Goal: Task Accomplishment & Management: Manage account settings

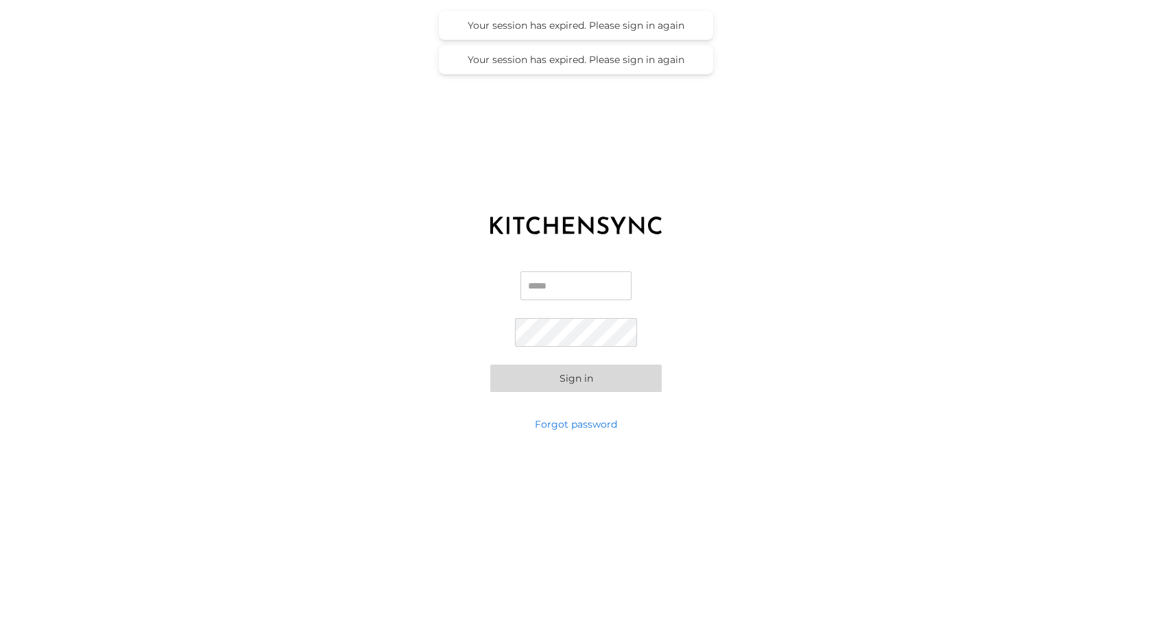
type input "**********"
click at [555, 384] on button "Sign in" at bounding box center [575, 378] width 171 height 27
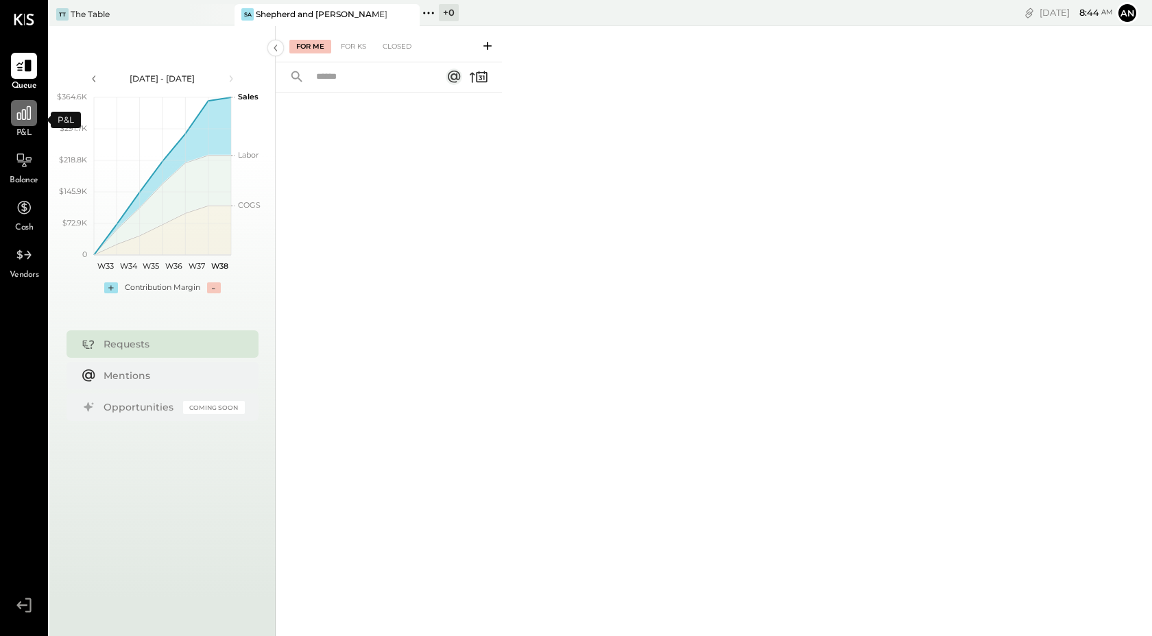
click at [21, 124] on div at bounding box center [24, 113] width 26 height 26
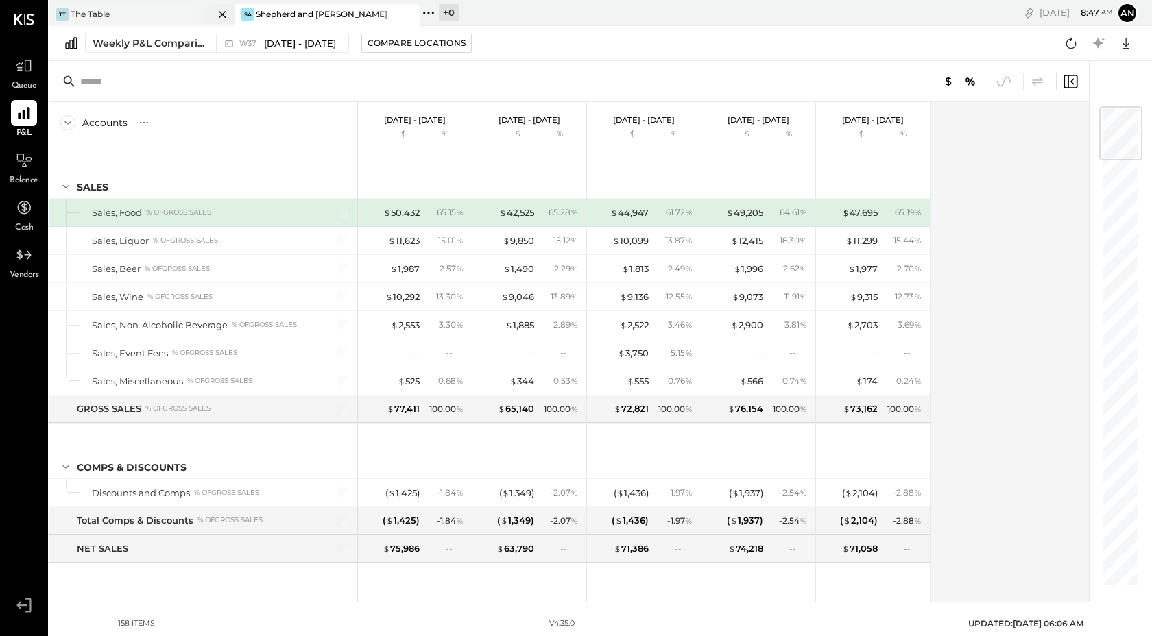
click at [204, 19] on div at bounding box center [210, 14] width 48 height 20
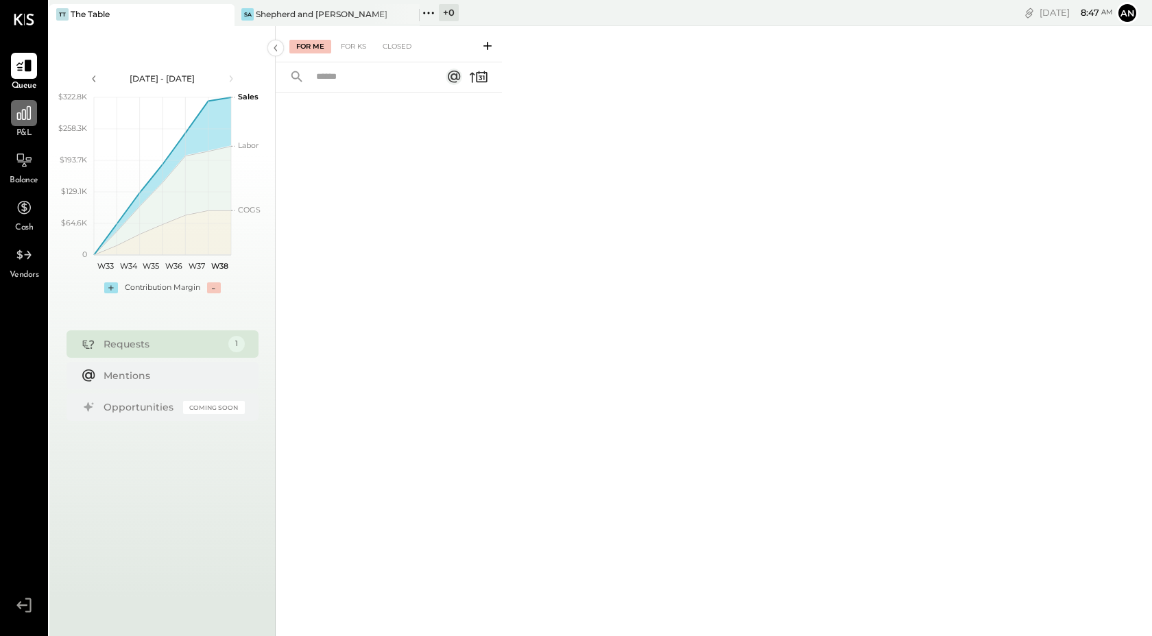
click at [33, 103] on div at bounding box center [24, 113] width 26 height 26
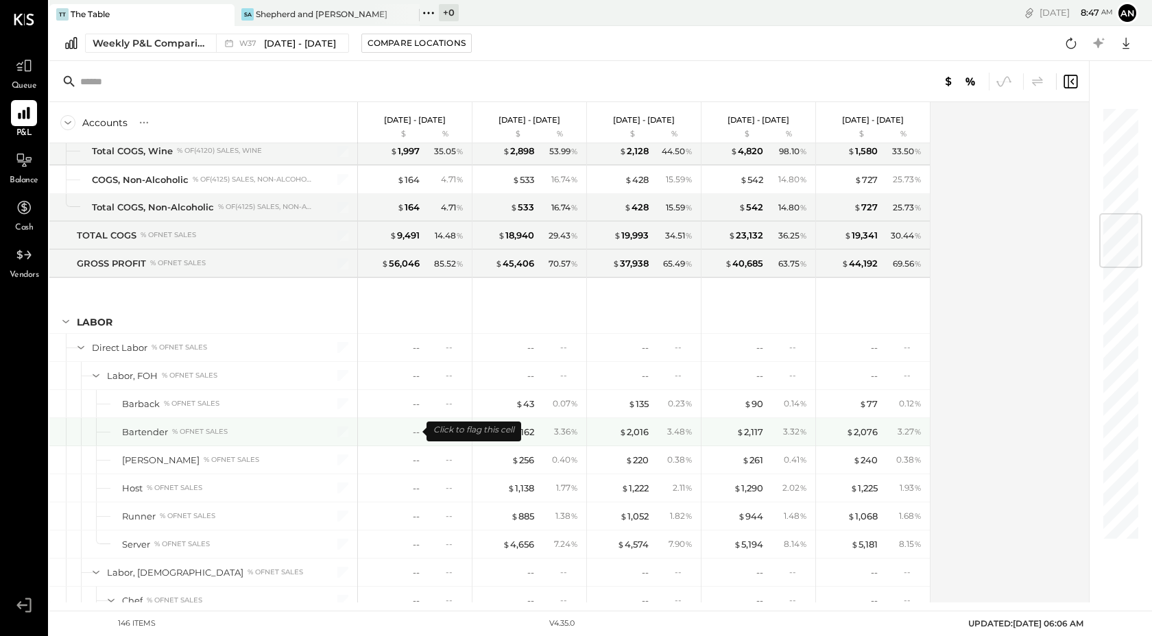
scroll to position [2591, 0]
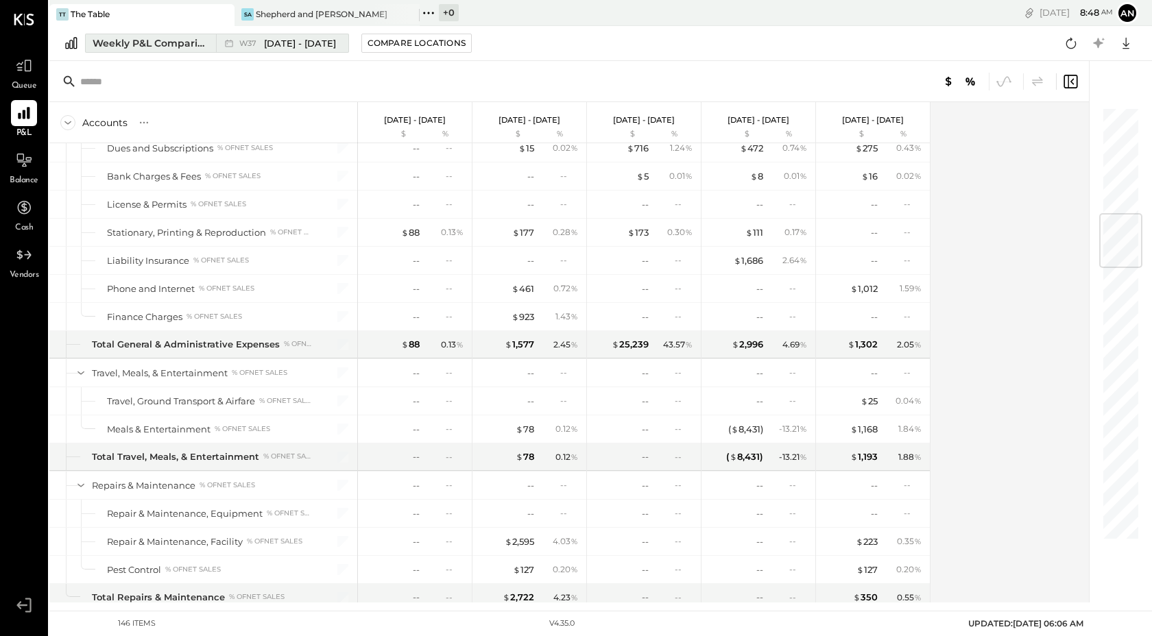
click at [140, 38] on div "Weekly P&L Comparison" at bounding box center [150, 43] width 115 height 14
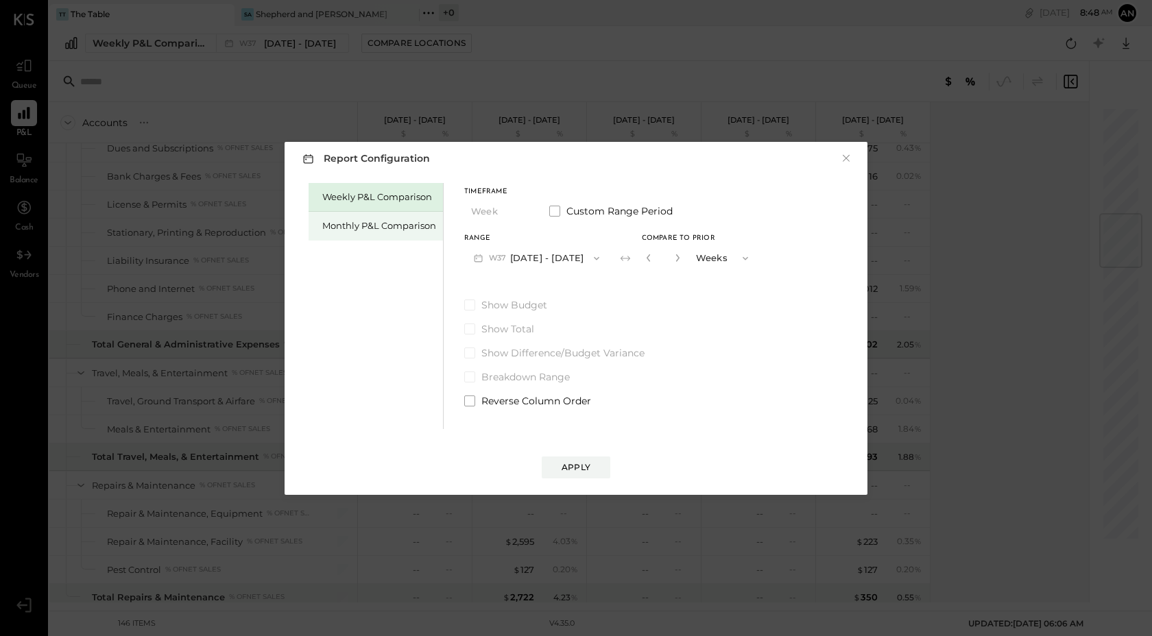
click at [376, 233] on div "Monthly P&L Comparison" at bounding box center [375, 226] width 134 height 29
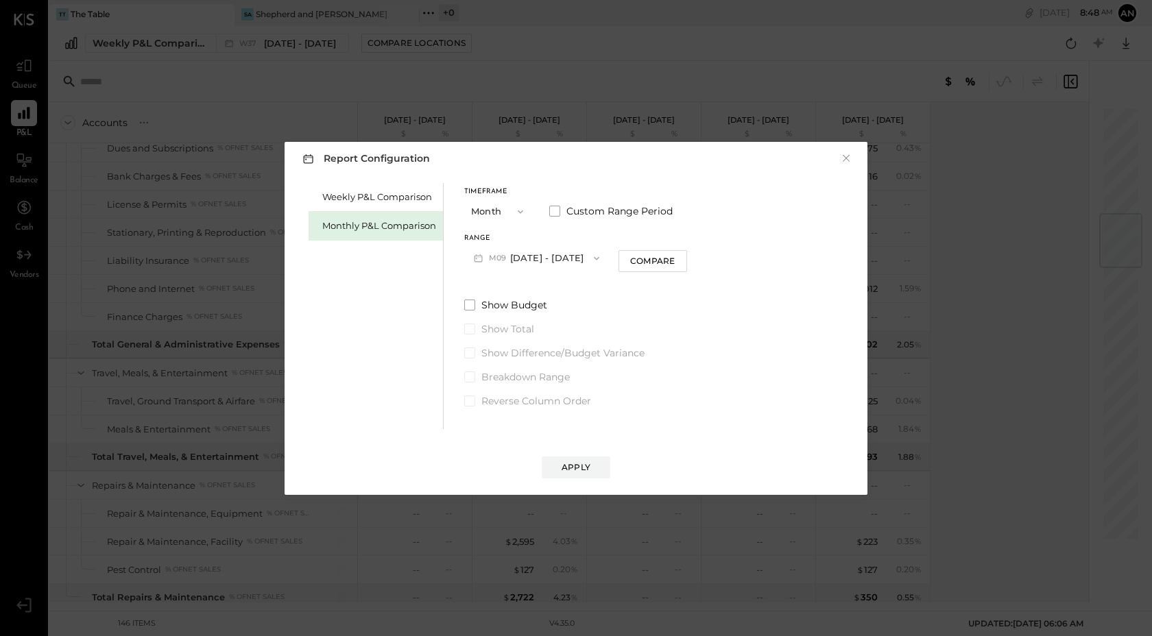
click at [510, 258] on button "M09 [DATE] - [DATE]" at bounding box center [536, 257] width 145 height 25
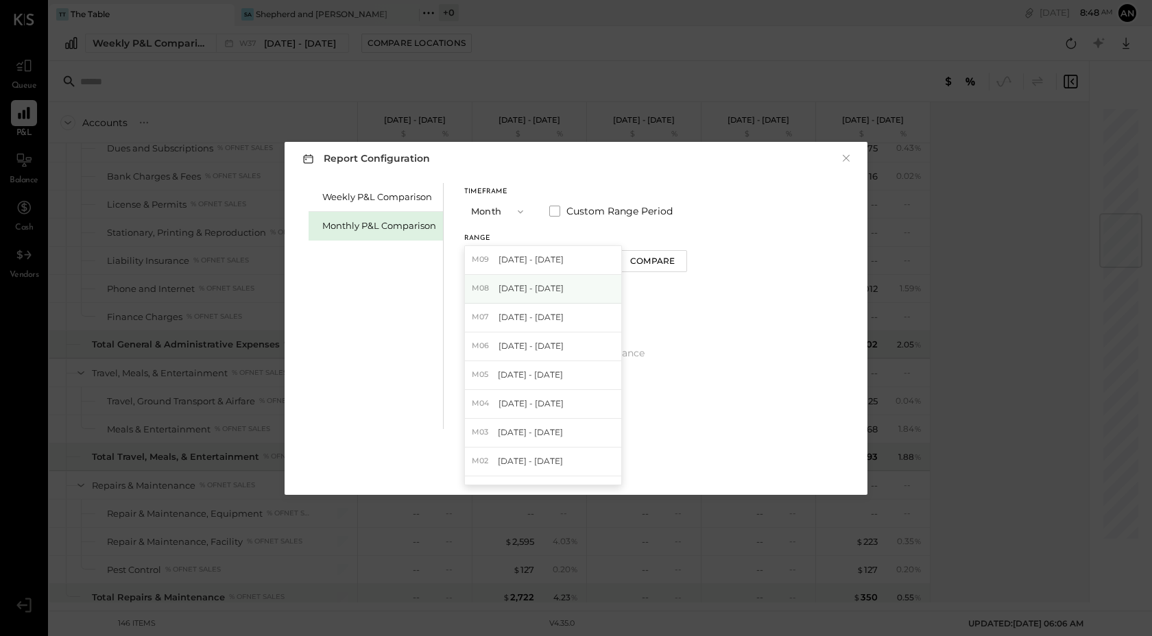
click at [513, 286] on span "[DATE] - [DATE]" at bounding box center [530, 288] width 65 height 12
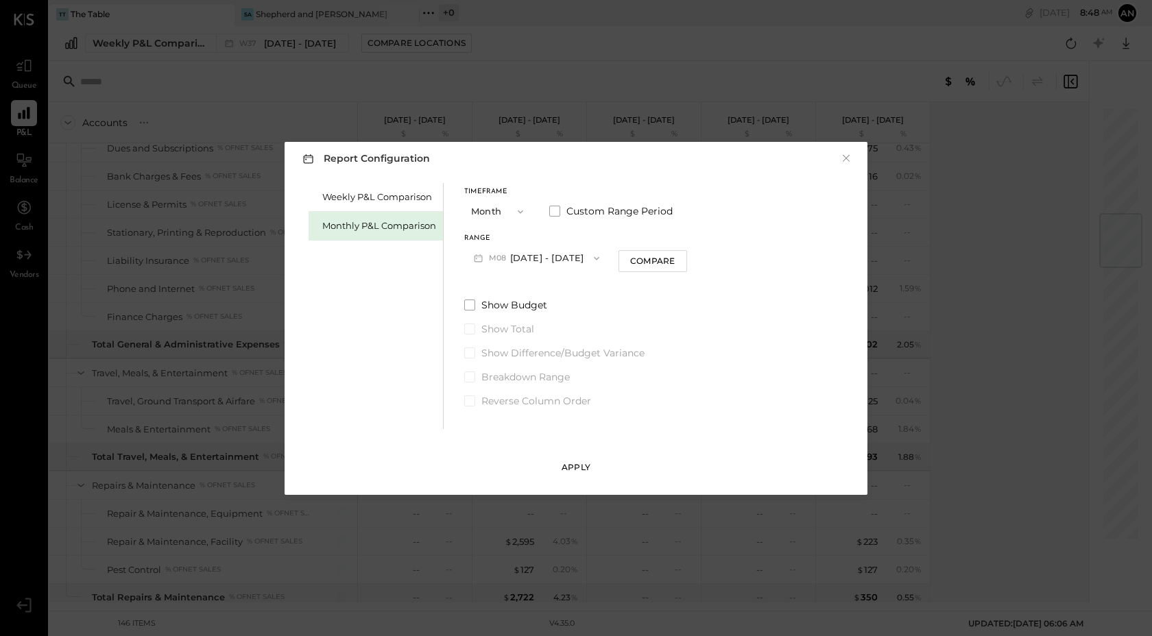
click at [594, 472] on button "Apply" at bounding box center [575, 467] width 69 height 22
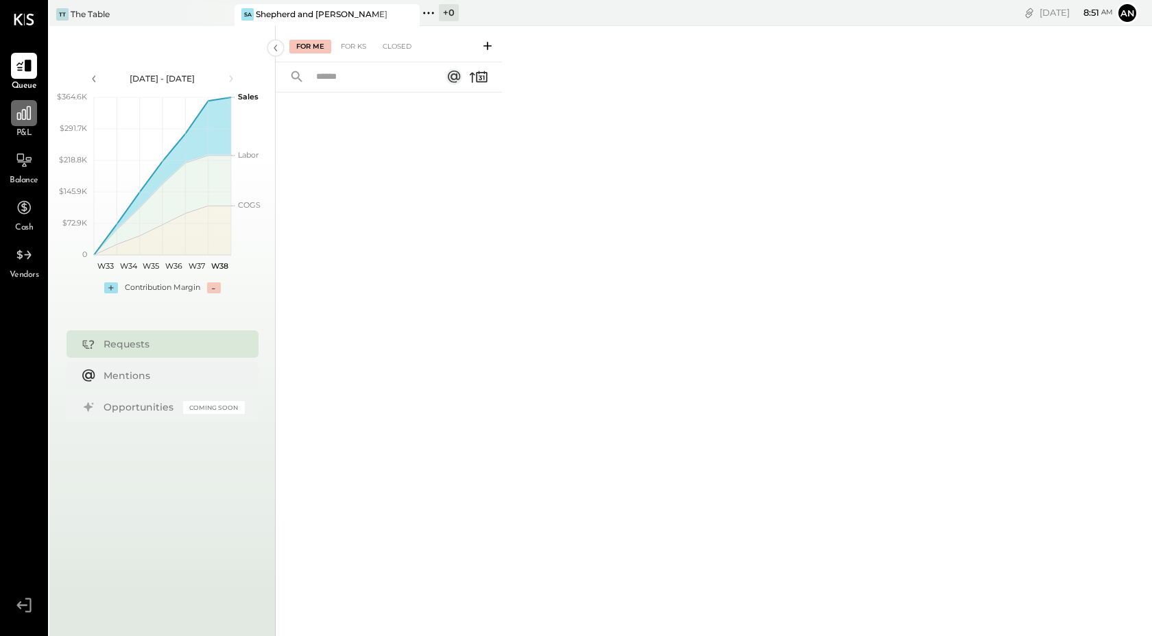
click at [25, 122] on div at bounding box center [24, 113] width 26 height 26
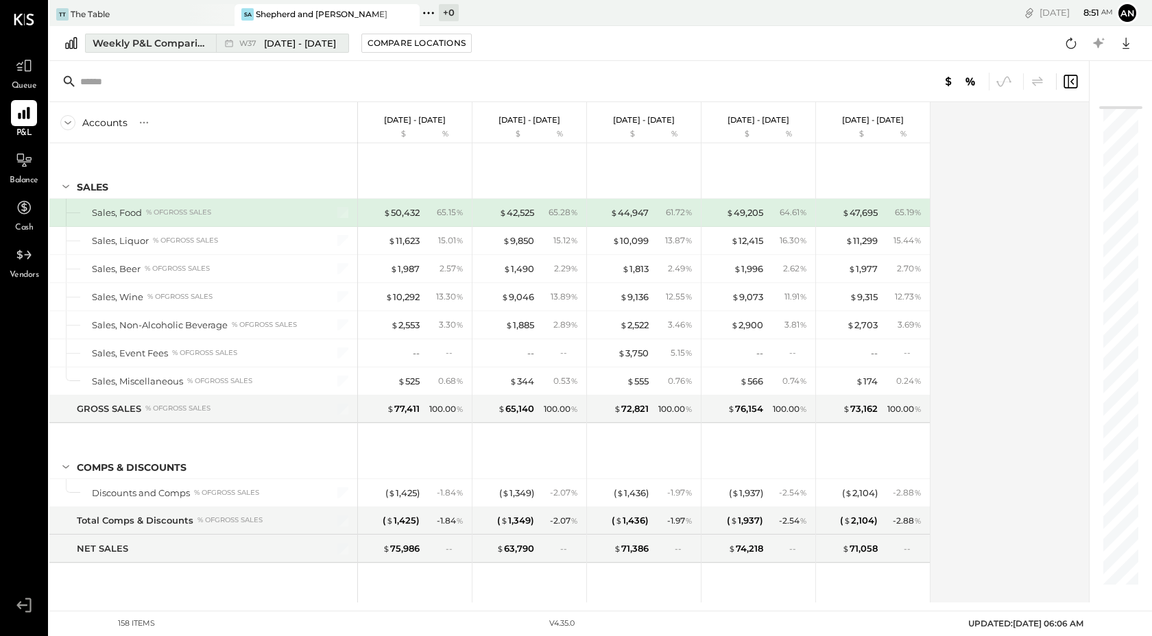
click at [188, 43] on div "Weekly P&L Comparison" at bounding box center [150, 43] width 115 height 14
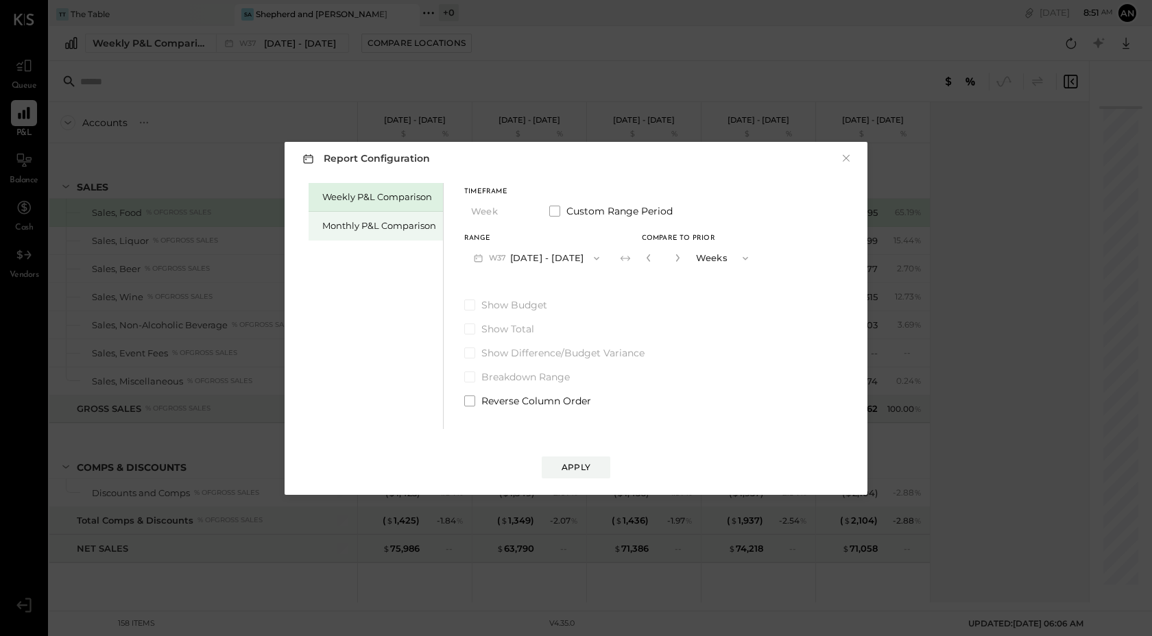
click at [422, 228] on div "Monthly P&L Comparison" at bounding box center [379, 225] width 114 height 13
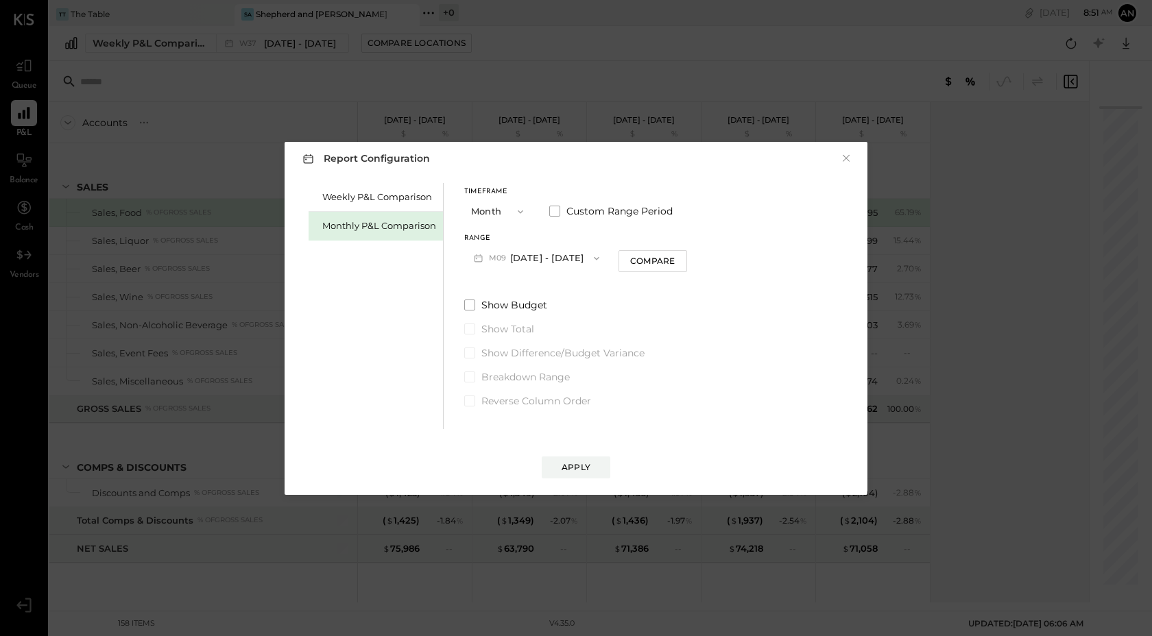
click at [563, 256] on button "M09 [DATE] - [DATE]" at bounding box center [536, 257] width 145 height 25
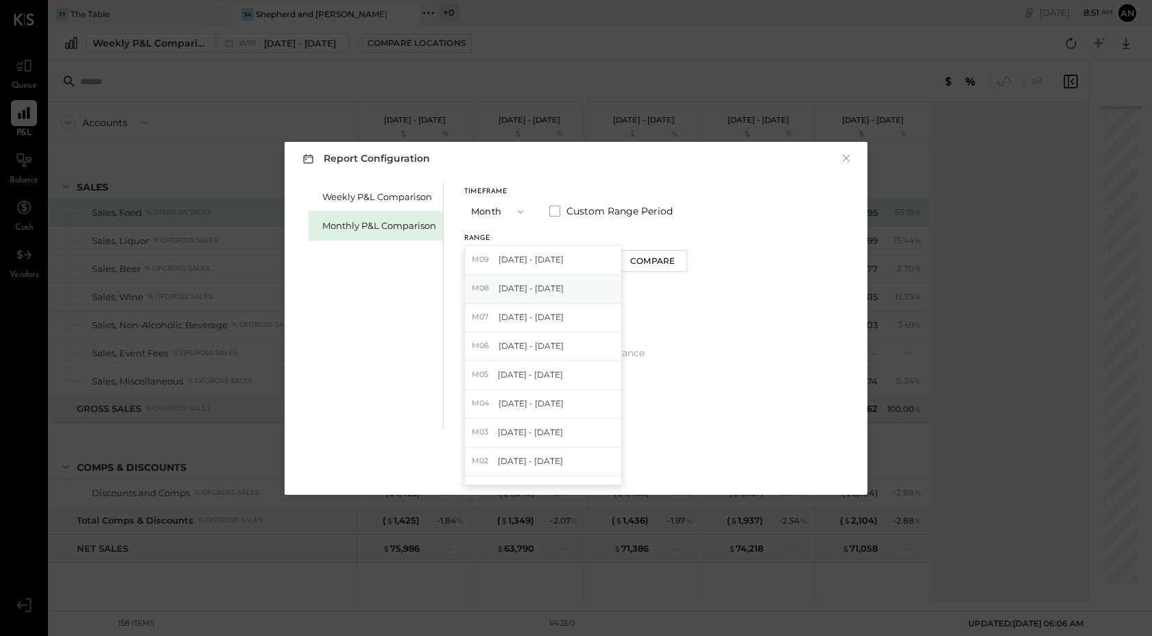
click at [549, 282] on span "[DATE] - [DATE]" at bounding box center [530, 288] width 65 height 12
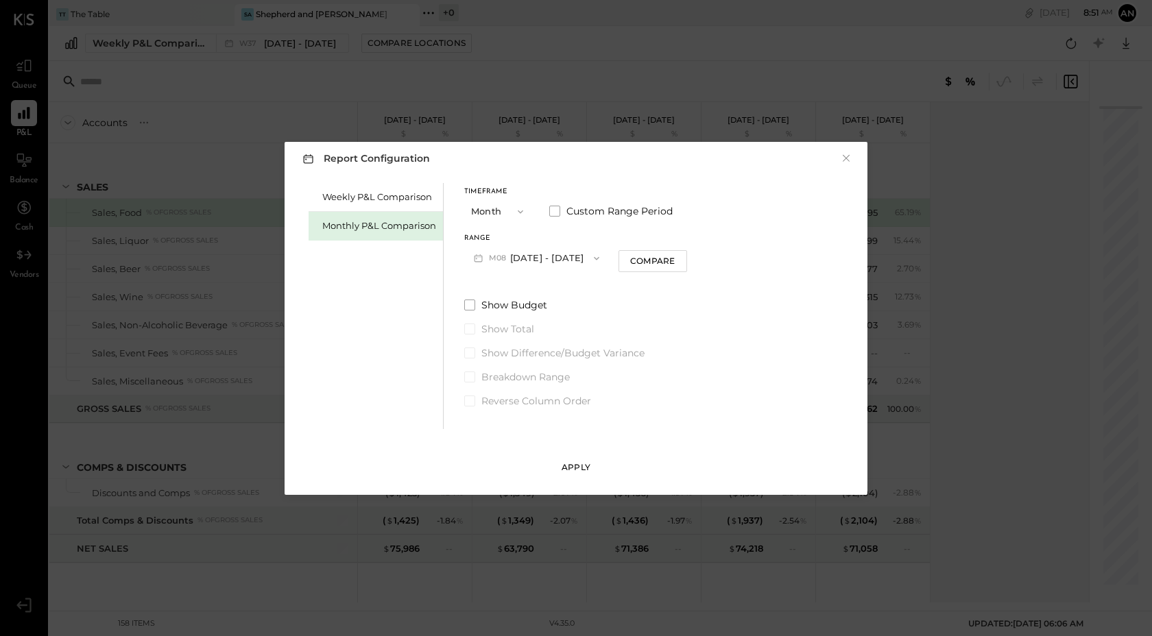
click at [580, 466] on div "Apply" at bounding box center [575, 467] width 29 height 12
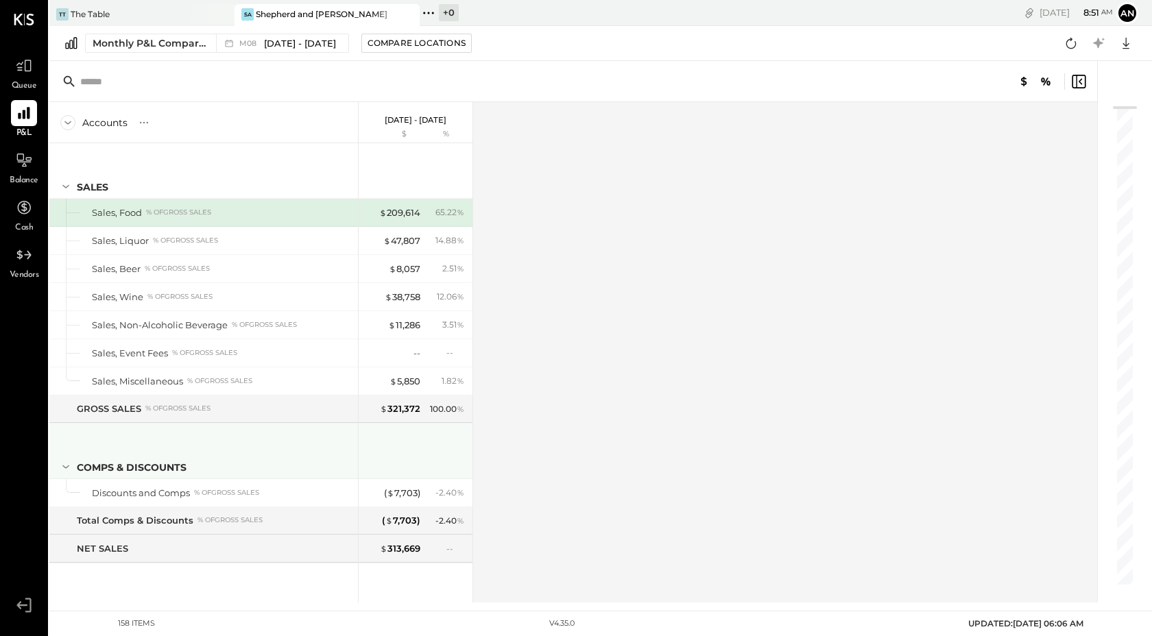
scroll to position [3068, 0]
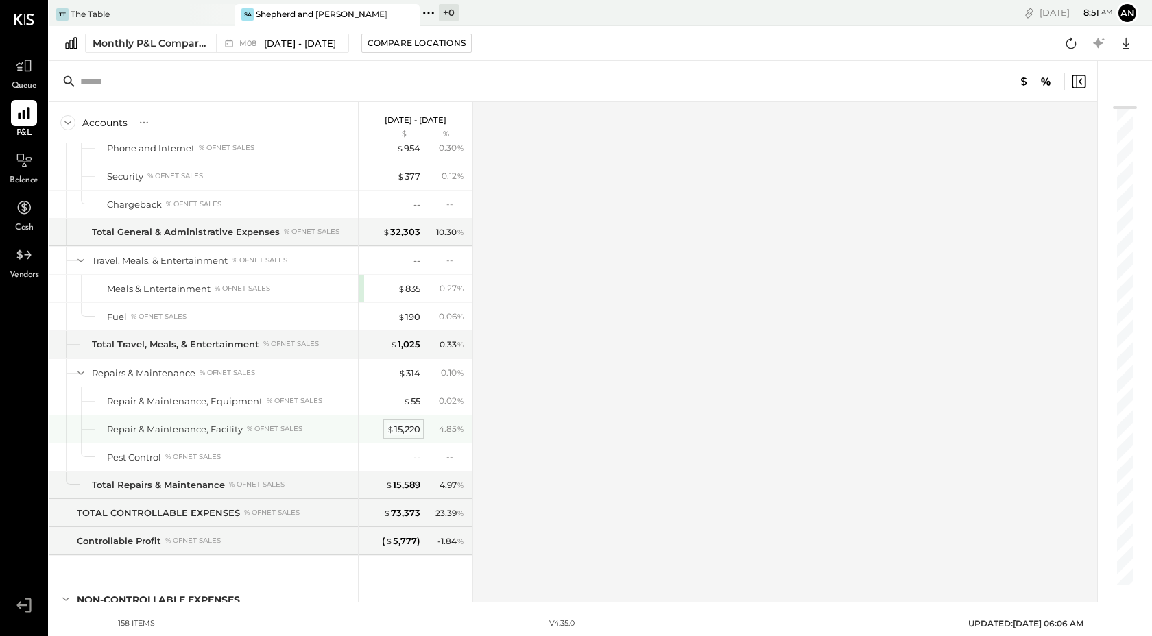
click at [401, 430] on div "$ 15,220" at bounding box center [404, 429] width 34 height 13
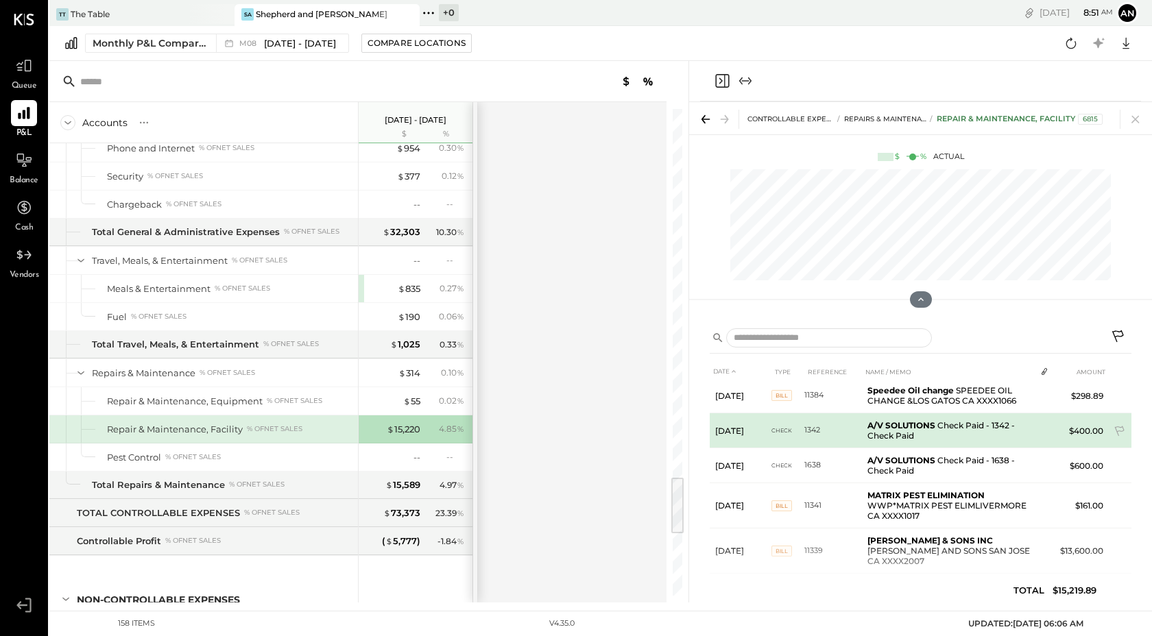
scroll to position [52, 0]
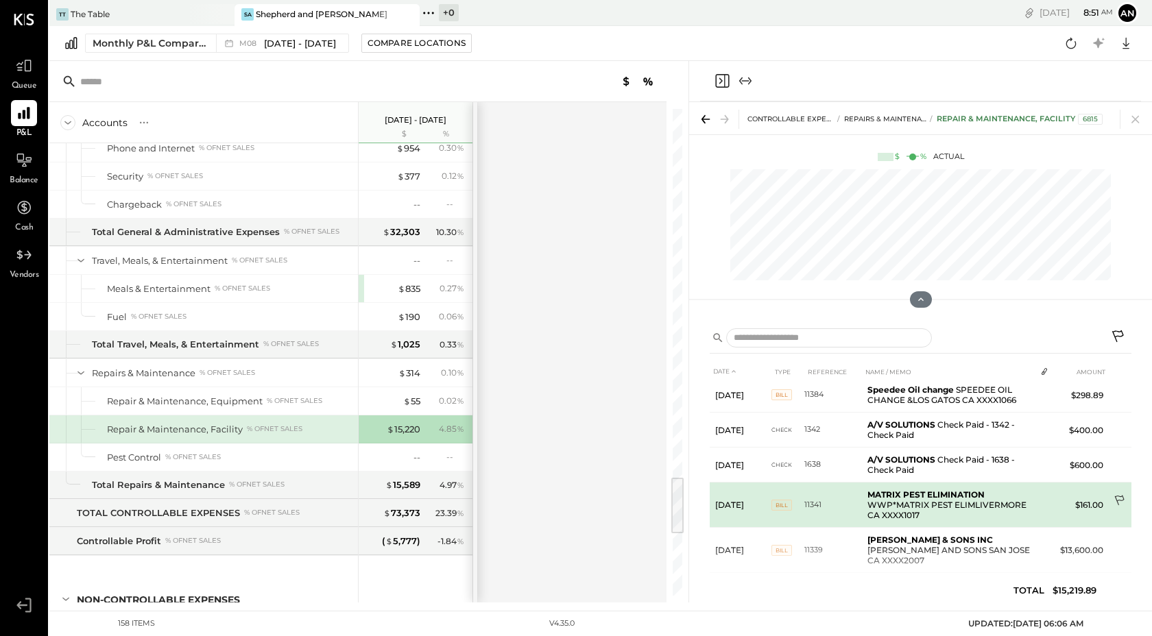
click at [1125, 498] on td at bounding box center [1119, 502] width 23 height 26
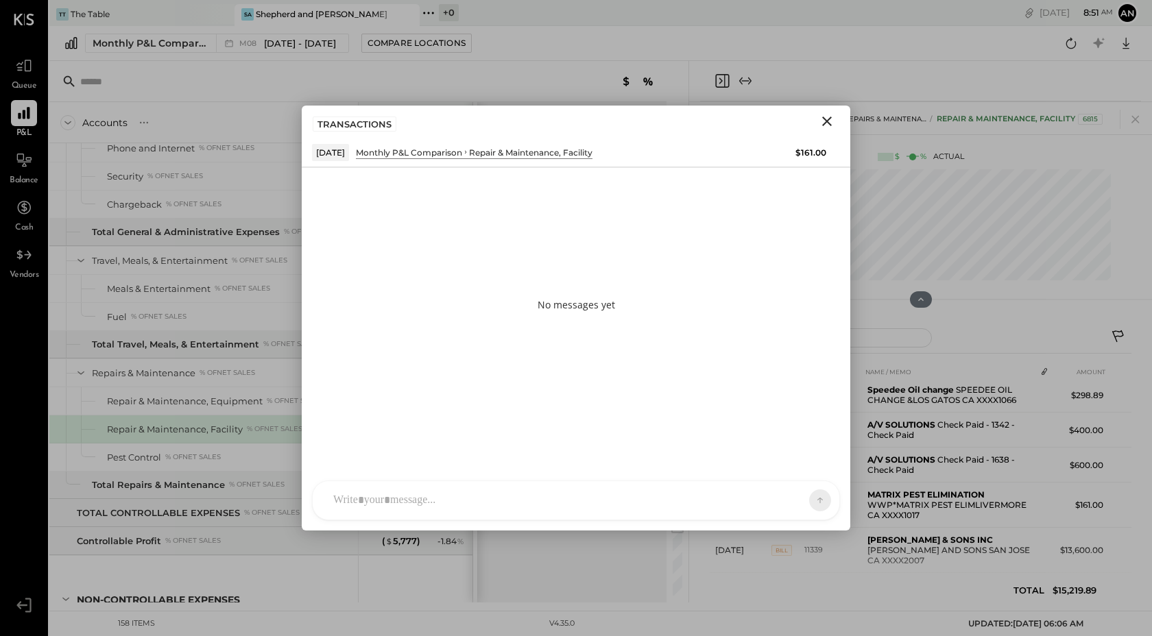
click at [527, 497] on div "RS Rushabh Shah UM Unnati M. Raloti J james.stump A angiestump Use Shift + Retu…" at bounding box center [576, 500] width 528 height 40
click at [801, 496] on button at bounding box center [793, 499] width 50 height 21
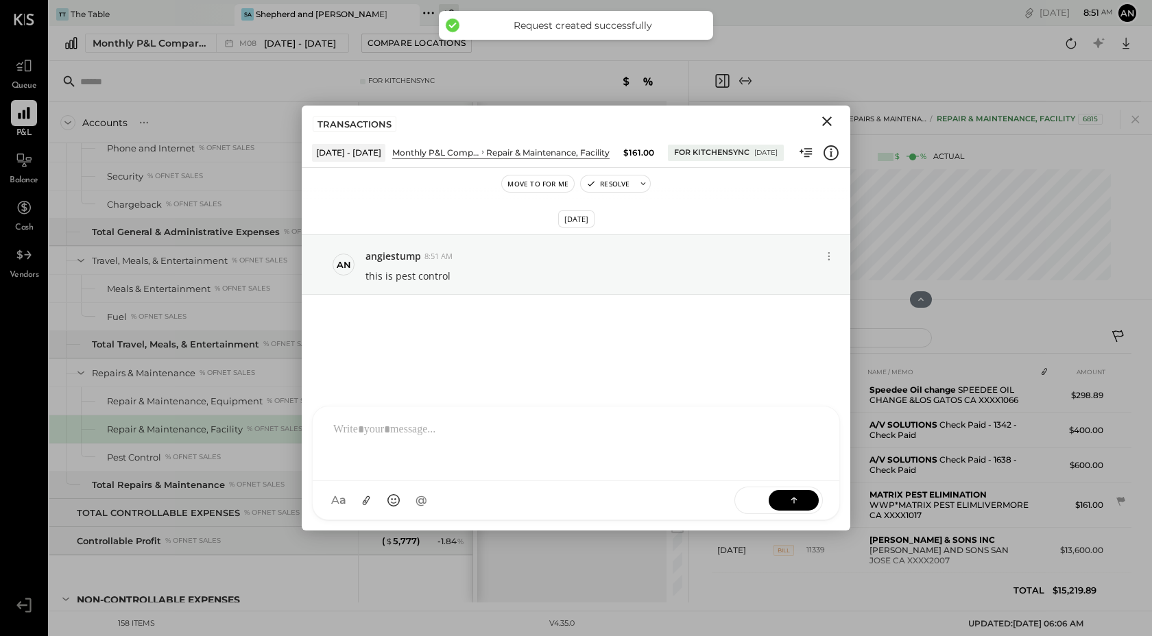
click at [829, 117] on icon "Close" at bounding box center [826, 121] width 16 height 16
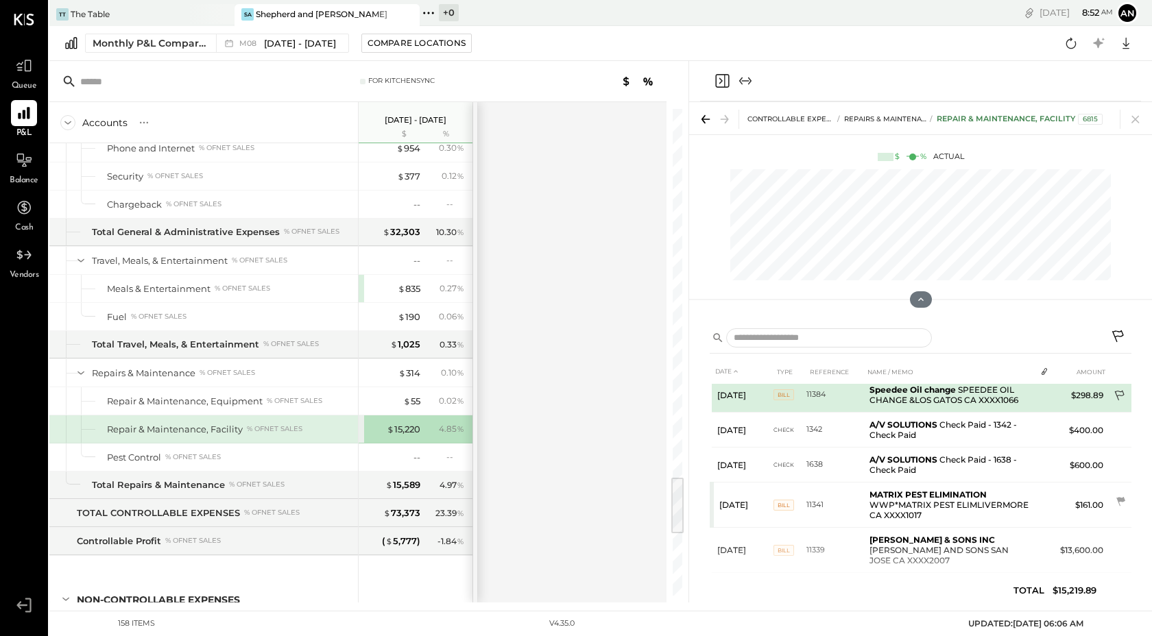
click at [1119, 395] on icon at bounding box center [1120, 397] width 14 height 14
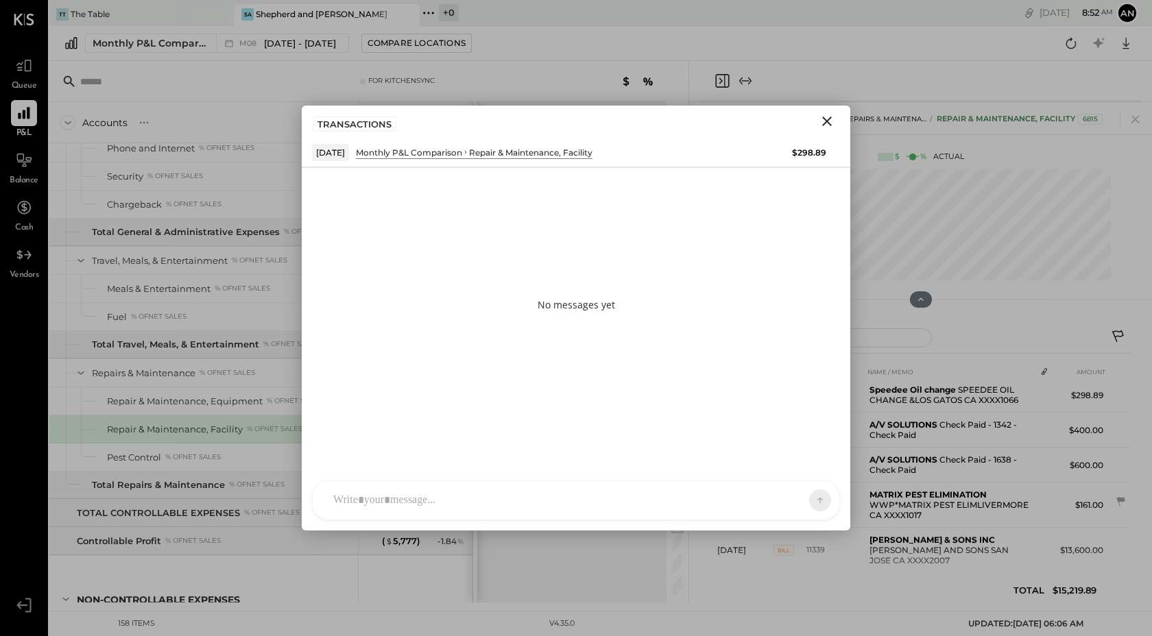
click at [411, 491] on div at bounding box center [576, 500] width 526 height 38
click at [806, 497] on button at bounding box center [793, 499] width 50 height 21
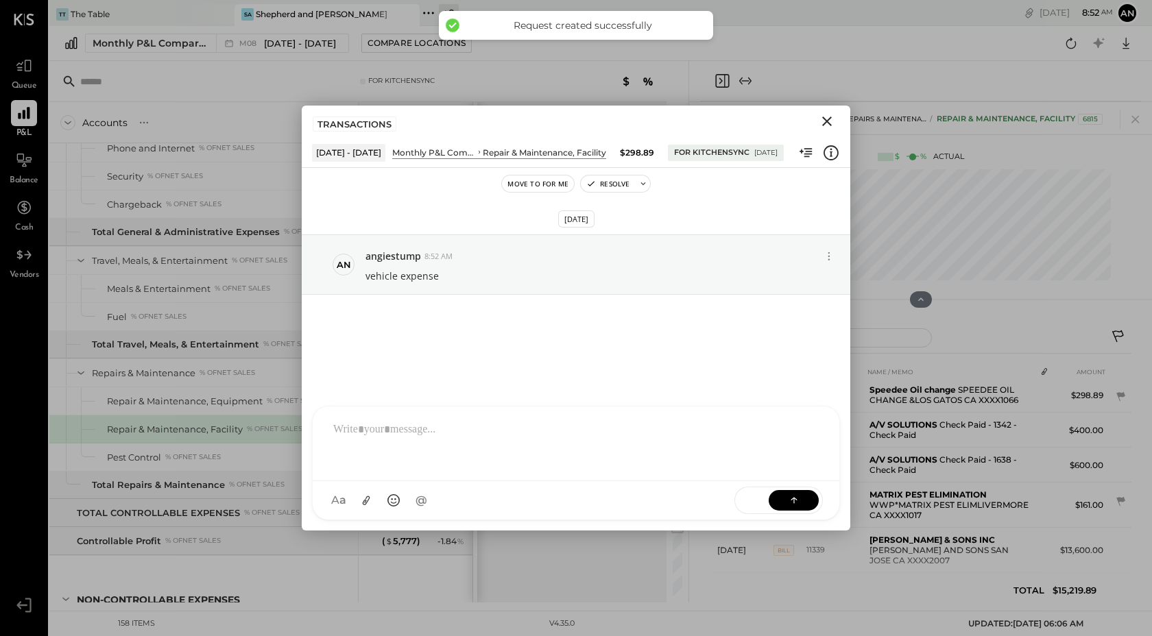
click at [827, 124] on icon "Close" at bounding box center [826, 121] width 16 height 16
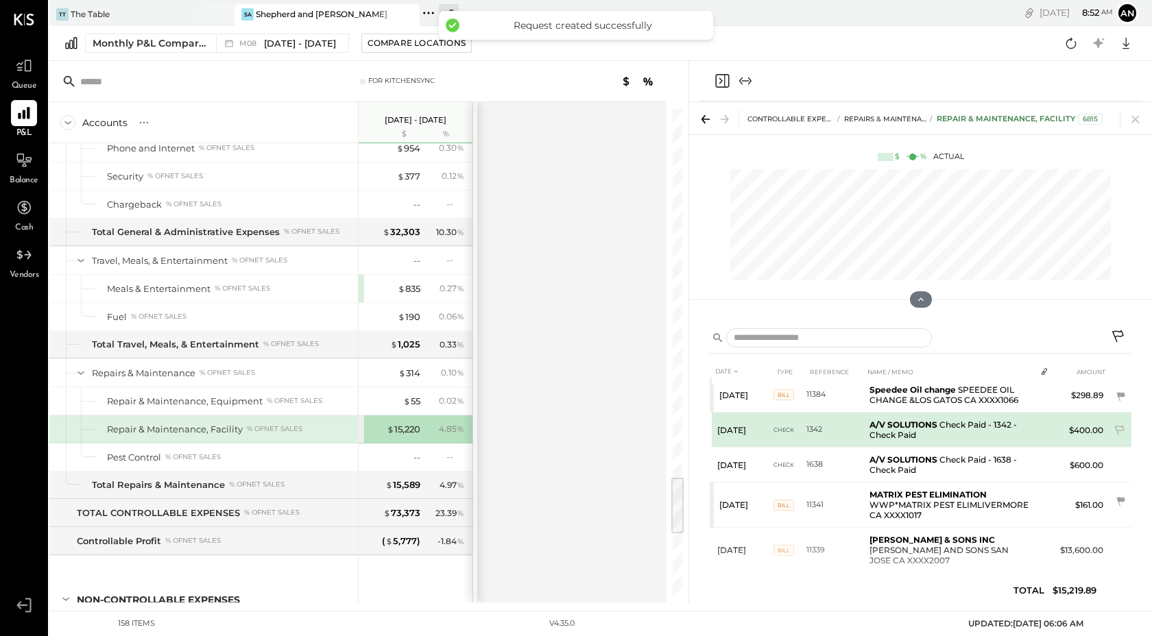
click at [1058, 426] on td "$400.00" at bounding box center [1081, 430] width 54 height 35
click at [1114, 426] on icon at bounding box center [1119, 431] width 10 height 10
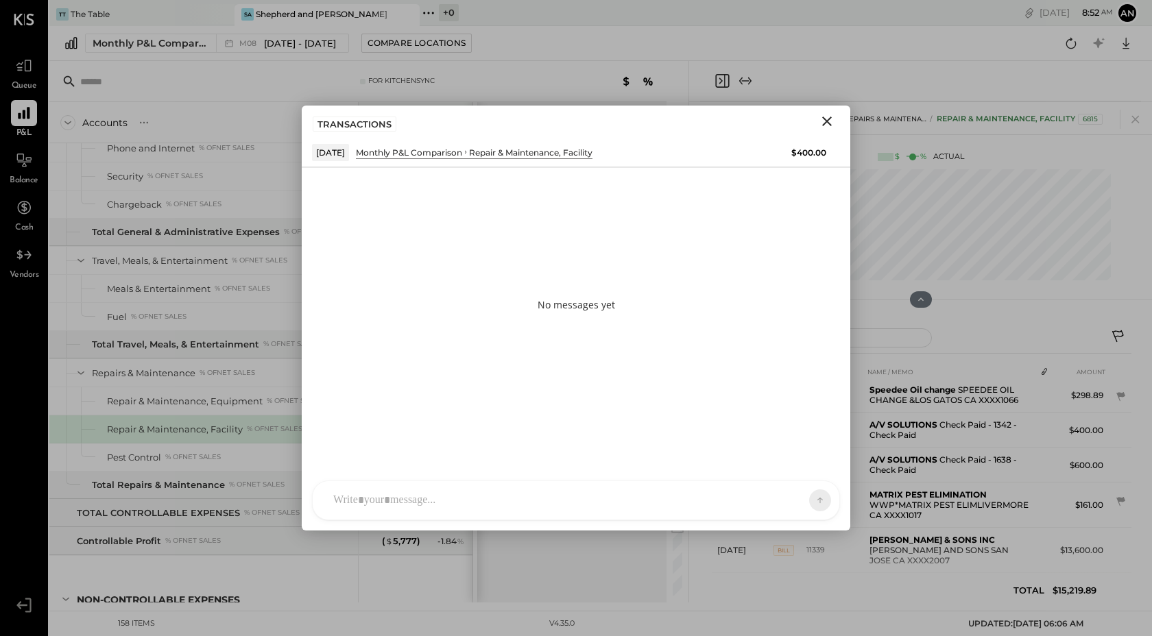
click at [529, 504] on div "RS Rushabh Shah UM Unnati M. Raloti J james.stump A angiestump Use Shift + Retu…" at bounding box center [576, 500] width 528 height 40
click at [803, 504] on button at bounding box center [793, 499] width 50 height 21
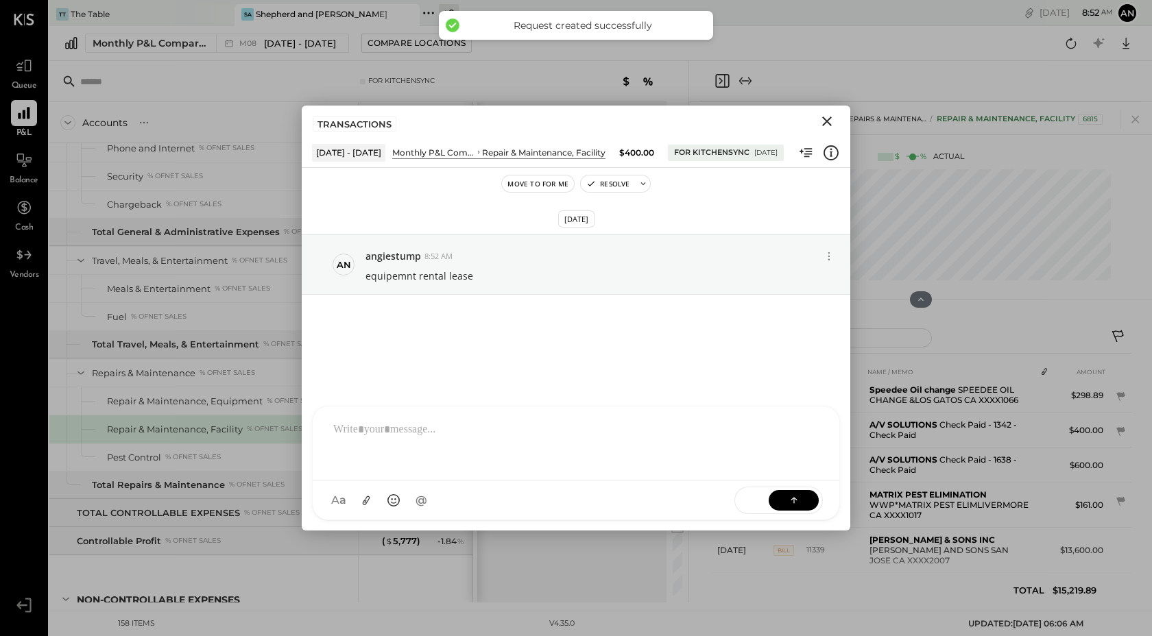
click at [825, 117] on icon "Close" at bounding box center [826, 121] width 16 height 16
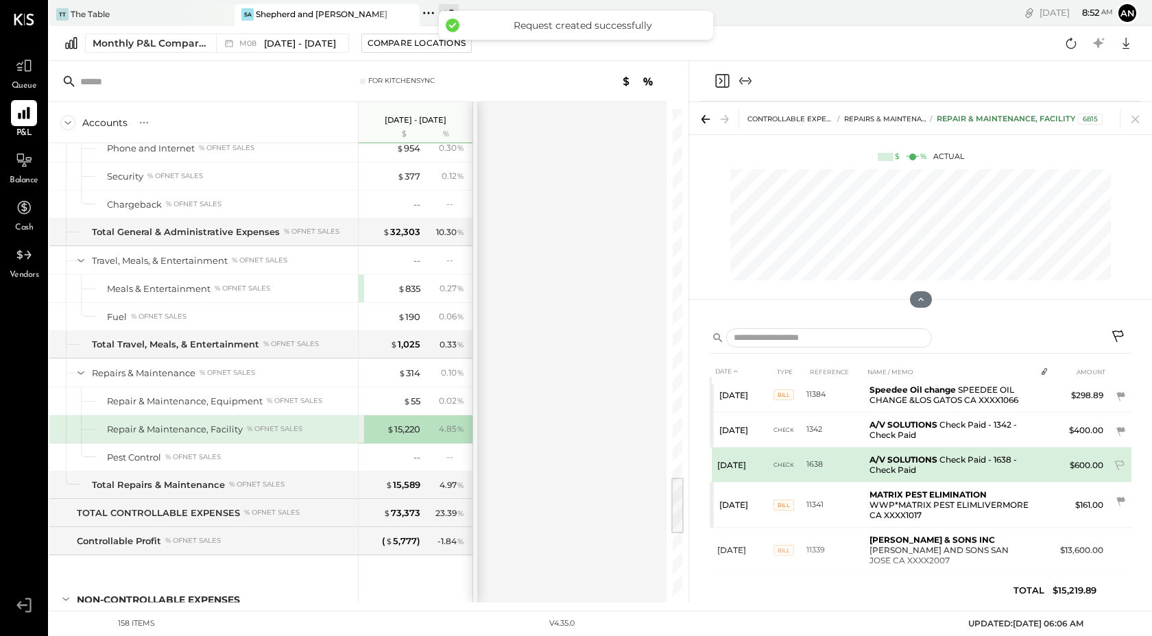
click at [1086, 468] on td "$600.00" at bounding box center [1081, 465] width 54 height 35
click at [1118, 461] on icon at bounding box center [1120, 467] width 14 height 14
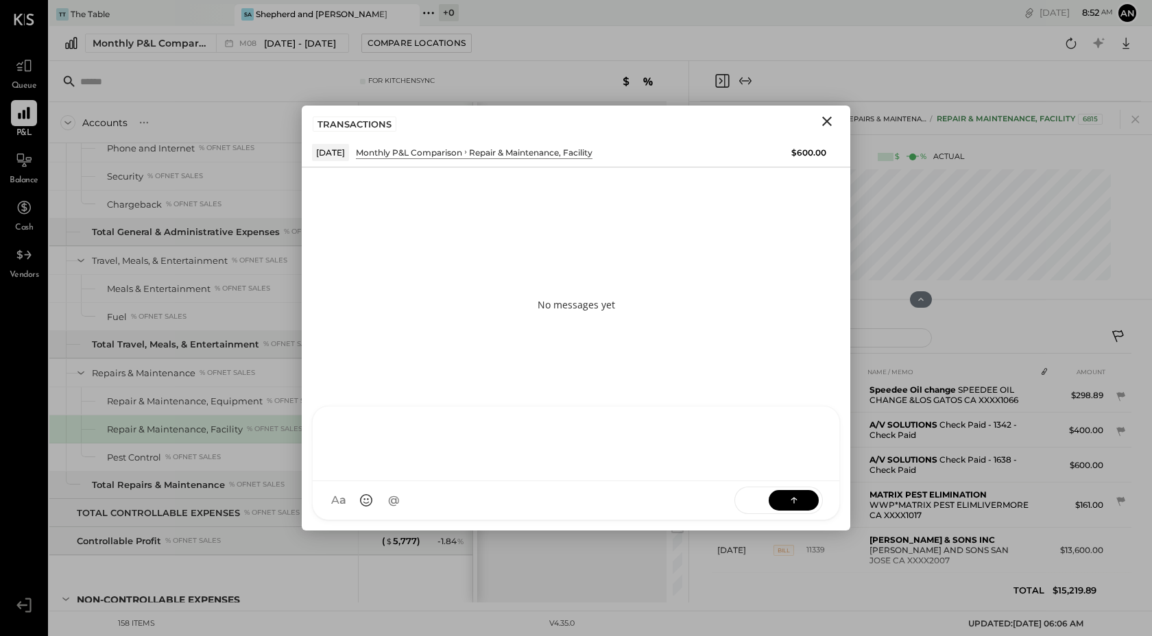
click at [413, 504] on div "RS Rushabh Shah UM Unnati M. Raloti J james.stump A angiestump MESSAGE SUGGESTI…" at bounding box center [576, 463] width 528 height 114
click at [785, 500] on button at bounding box center [793, 499] width 50 height 21
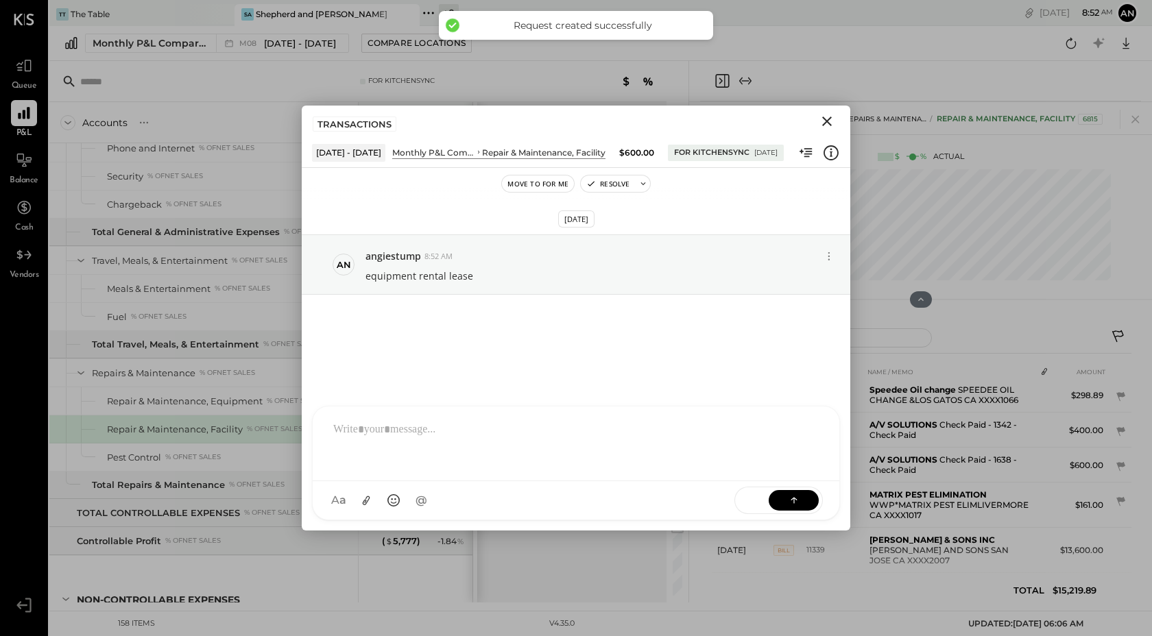
click at [829, 119] on icon "Close" at bounding box center [827, 122] width 10 height 10
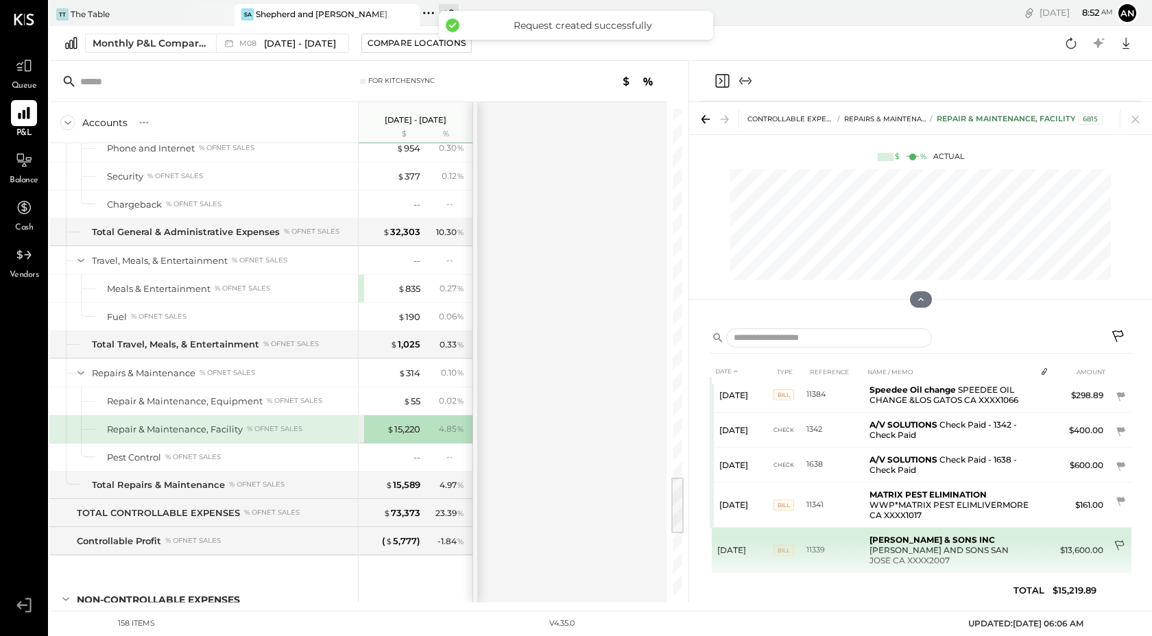
click at [1121, 541] on icon at bounding box center [1119, 546] width 10 height 10
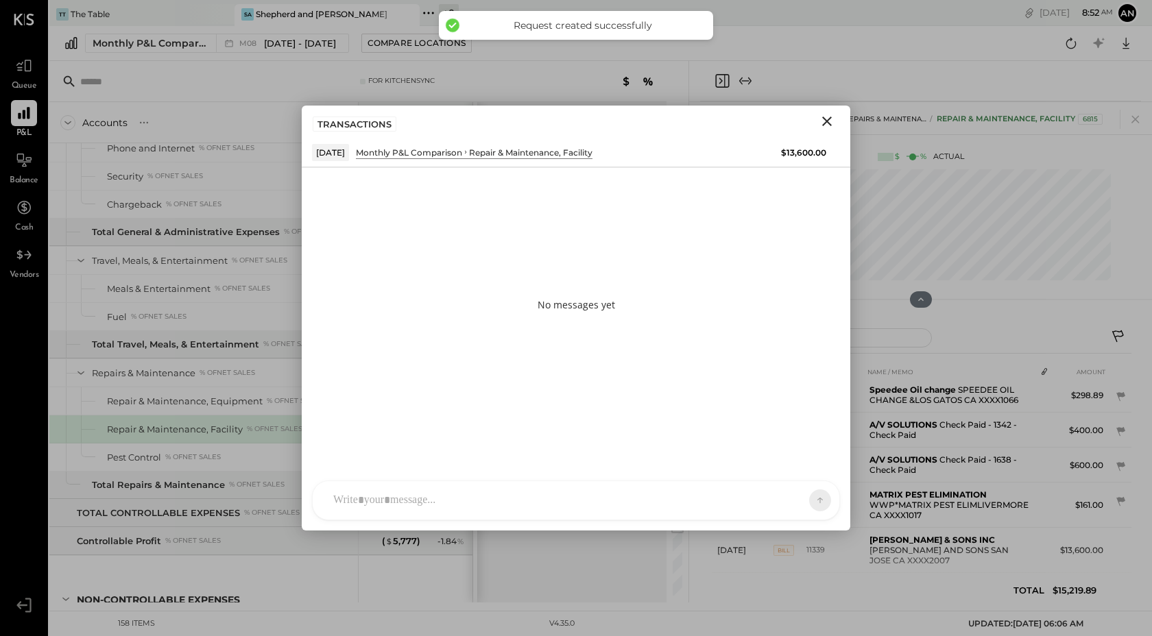
click at [404, 498] on div "RS Rushabh Shah UM Unnati M. Raloti J james.stump A angiestump Use Shift + Retu…" at bounding box center [576, 500] width 528 height 40
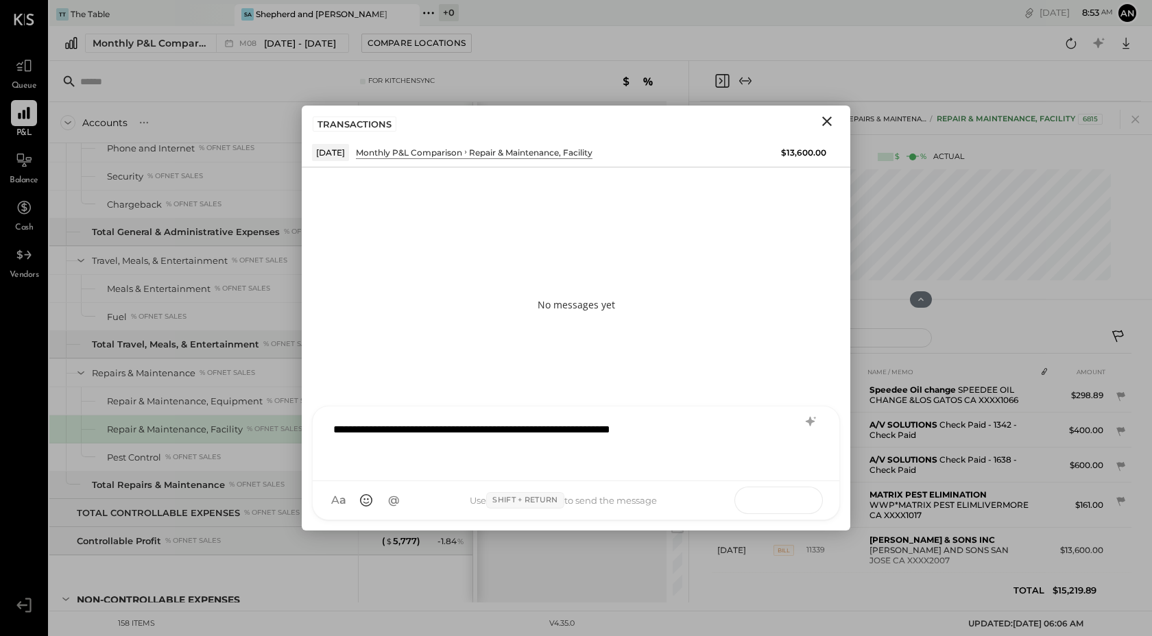
click at [785, 500] on button at bounding box center [793, 499] width 50 height 21
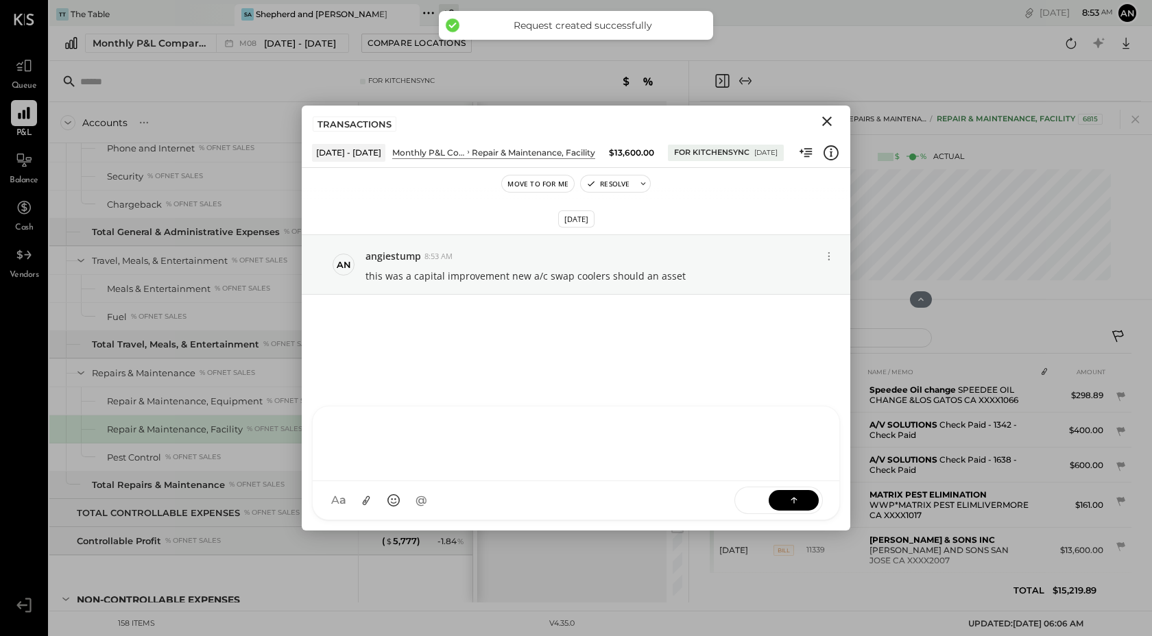
click at [827, 121] on icon "Close" at bounding box center [827, 122] width 10 height 10
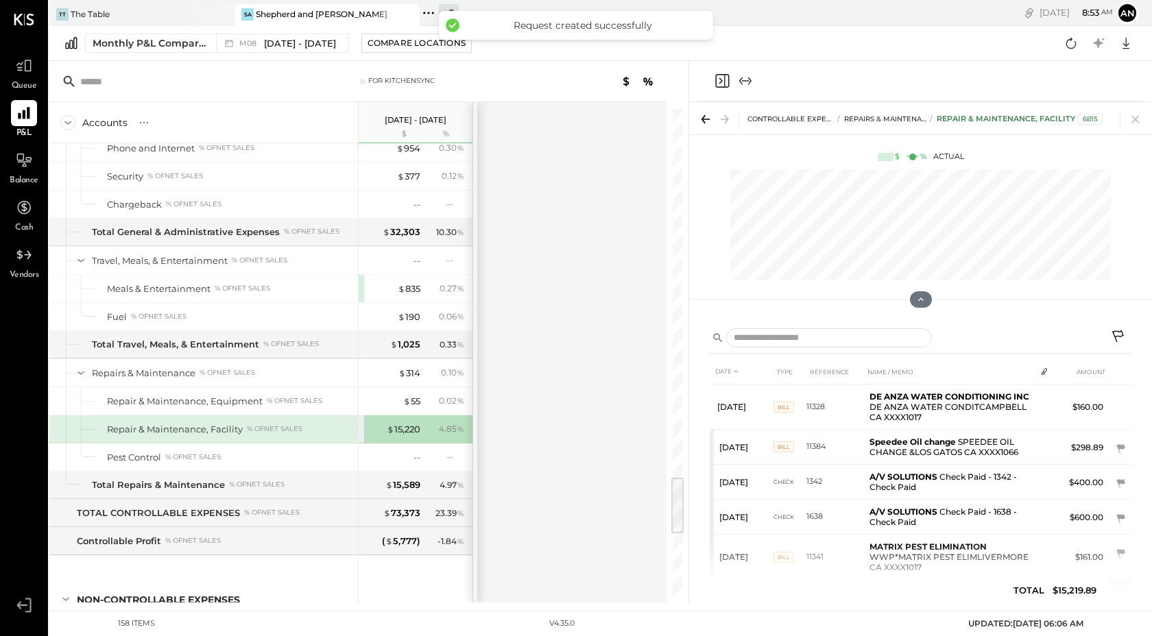
scroll to position [2, 0]
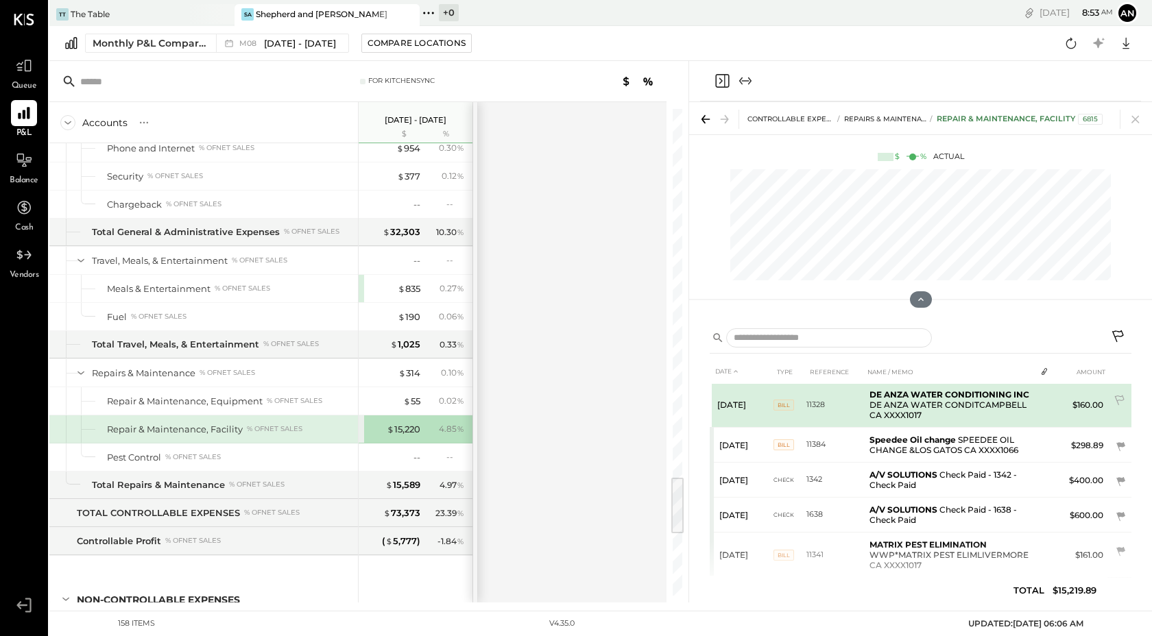
click at [944, 411] on td "DE ANZA WATER CONDITIONING INC DE ANZA WATER CONDITCAMPBELL CA XXXX1017" at bounding box center [949, 404] width 171 height 45
click at [1118, 400] on icon at bounding box center [1120, 402] width 14 height 14
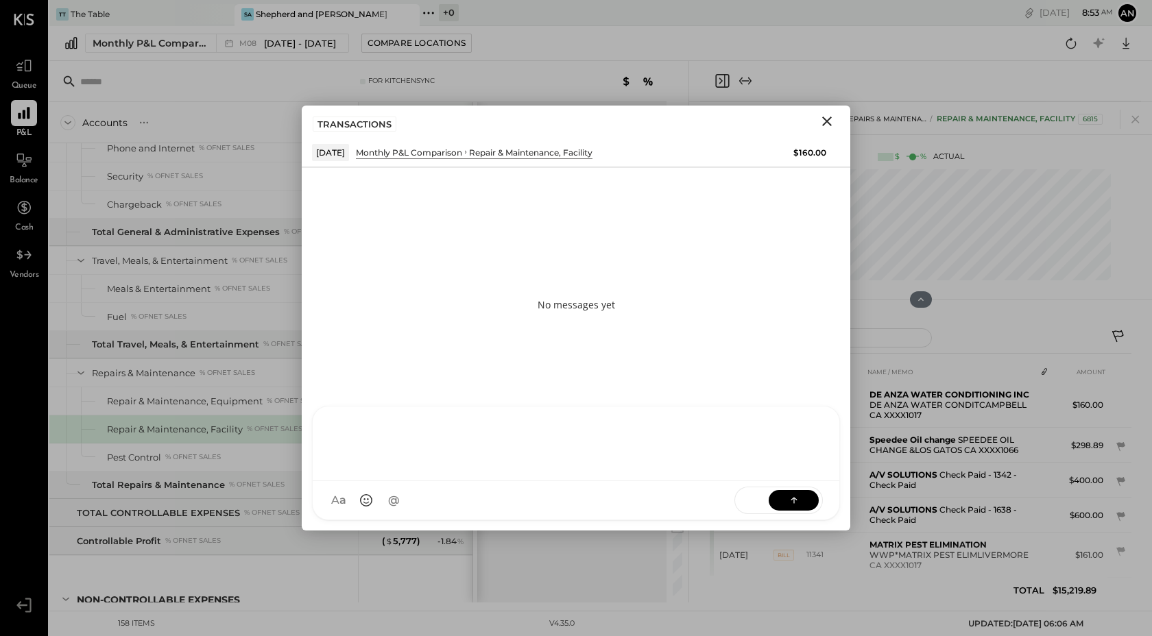
click at [476, 511] on div "RS Rushabh Shah UM Unnati M. Raloti J james.stump A angiestump MESSAGE SUGGESTI…" at bounding box center [576, 463] width 528 height 114
click at [798, 493] on icon at bounding box center [794, 500] width 14 height 14
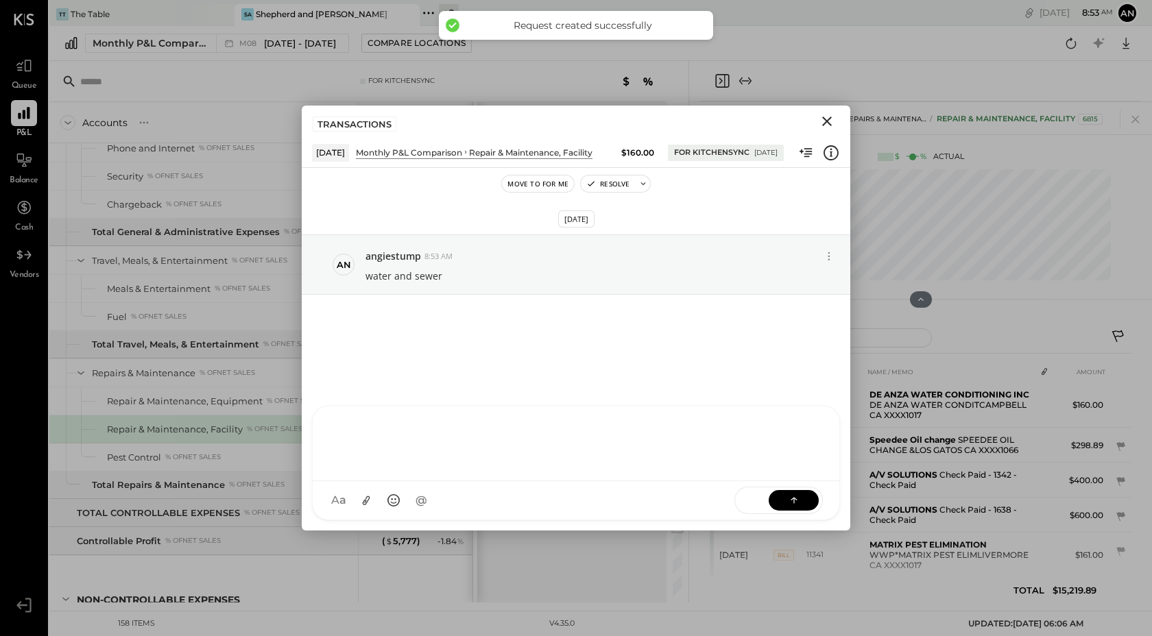
click at [828, 119] on icon "Close" at bounding box center [827, 122] width 10 height 10
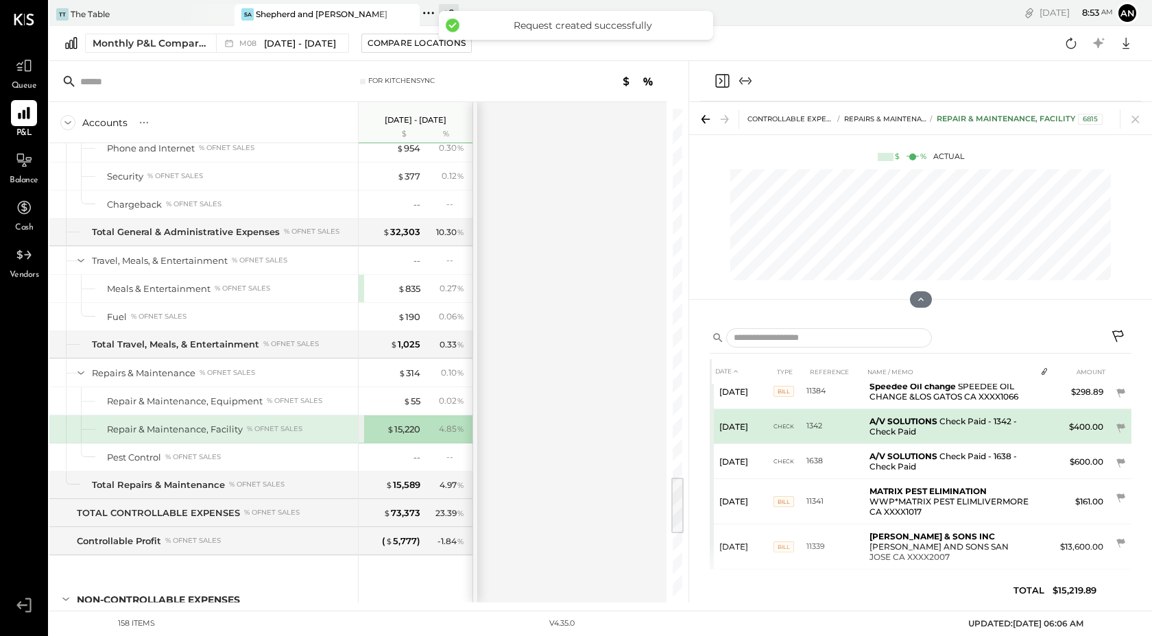
scroll to position [0, 0]
